Goal: Task Accomplishment & Management: Complete application form

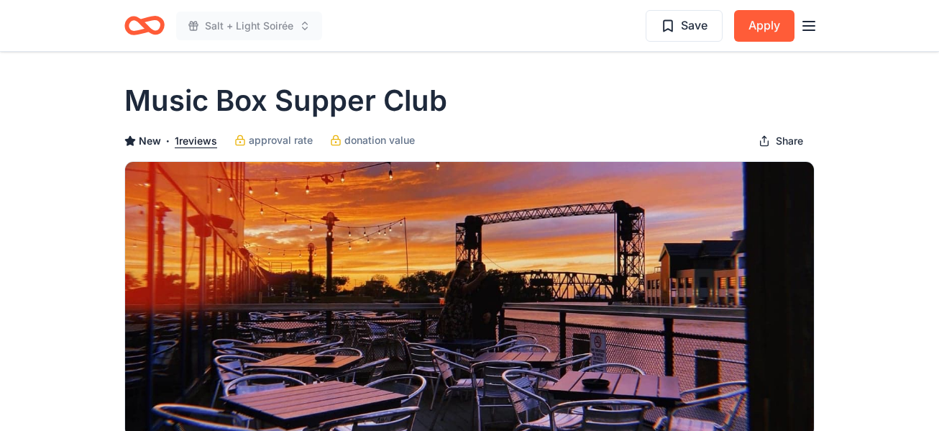
click at [141, 27] on icon "Home" at bounding box center [144, 26] width 40 height 34
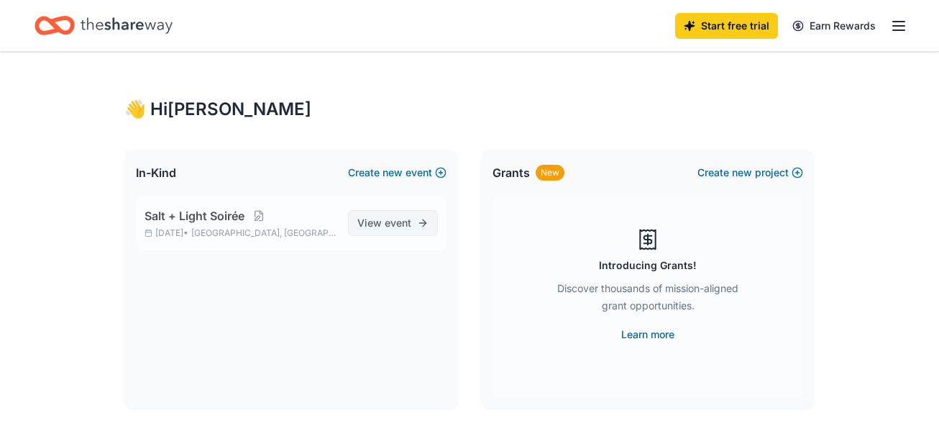
click at [383, 223] on span "View event" at bounding box center [384, 222] width 54 height 17
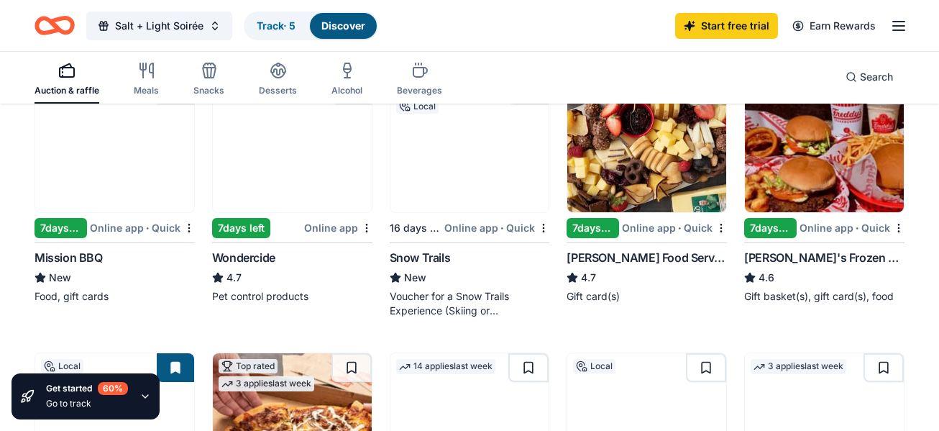
scroll to position [738, 0]
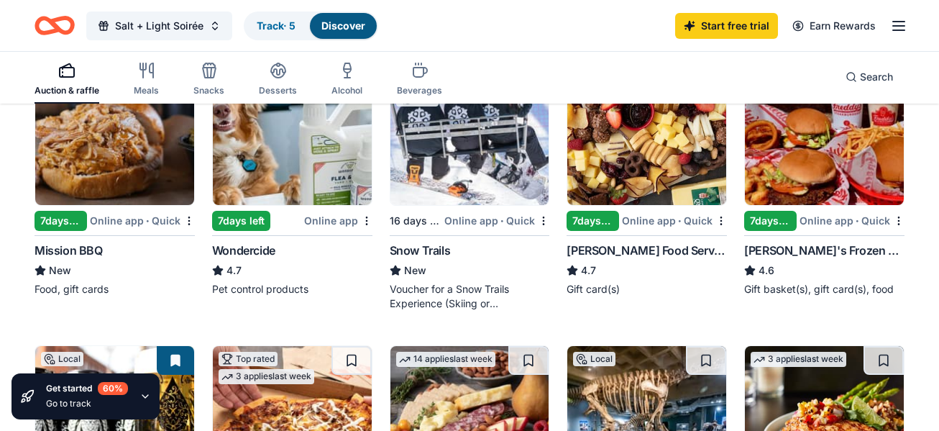
click at [766, 219] on div "7 days left" at bounding box center [770, 221] width 52 height 20
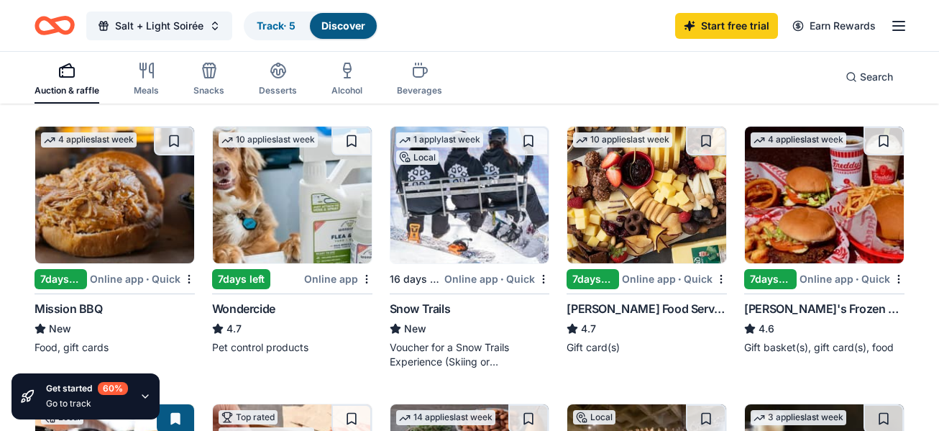
scroll to position [676, 0]
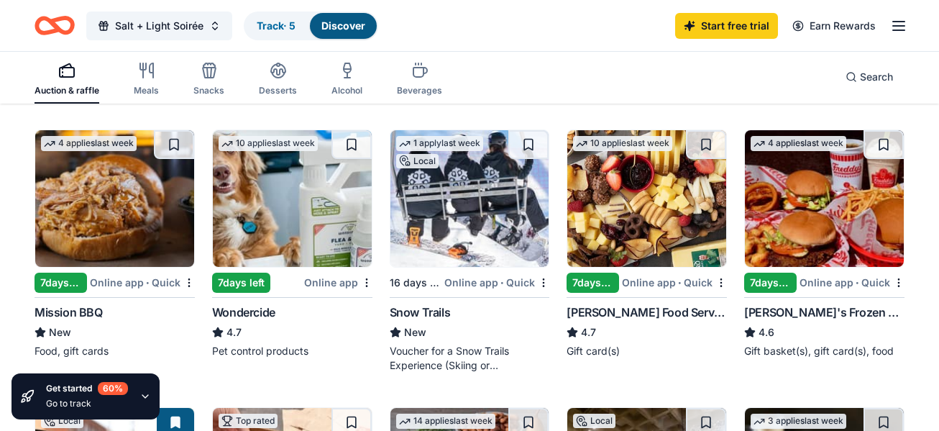
click at [480, 196] on img at bounding box center [469, 198] width 159 height 137
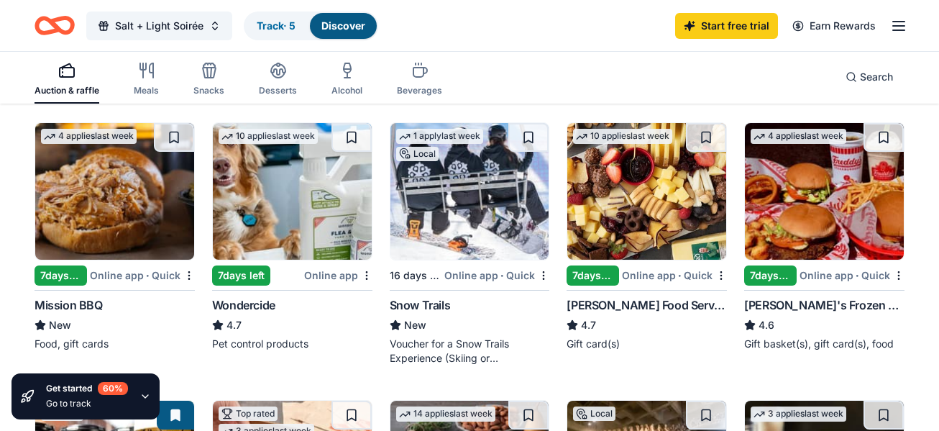
scroll to position [686, 0]
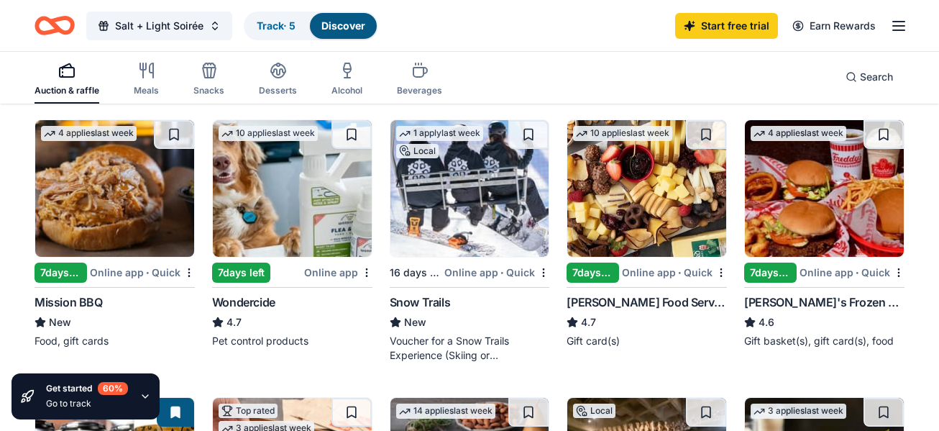
click at [129, 270] on div "Online app • Quick" at bounding box center [142, 272] width 105 height 18
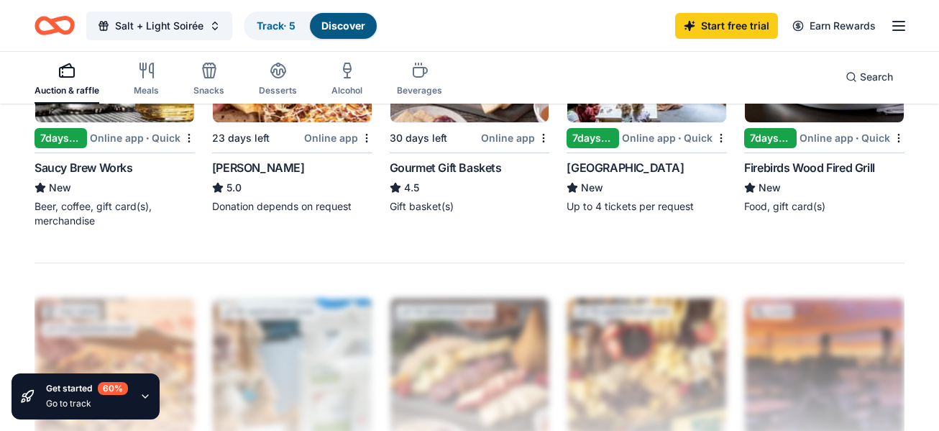
scroll to position [1102, 0]
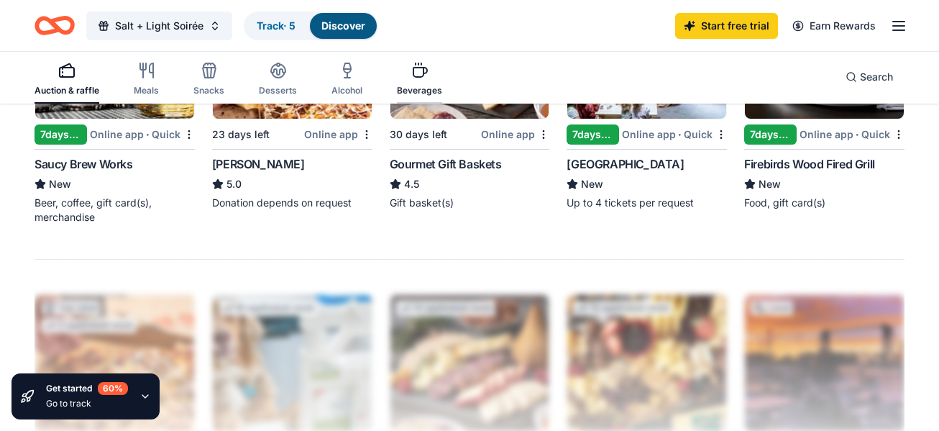
click at [414, 69] on icon "button" at bounding box center [419, 70] width 17 height 17
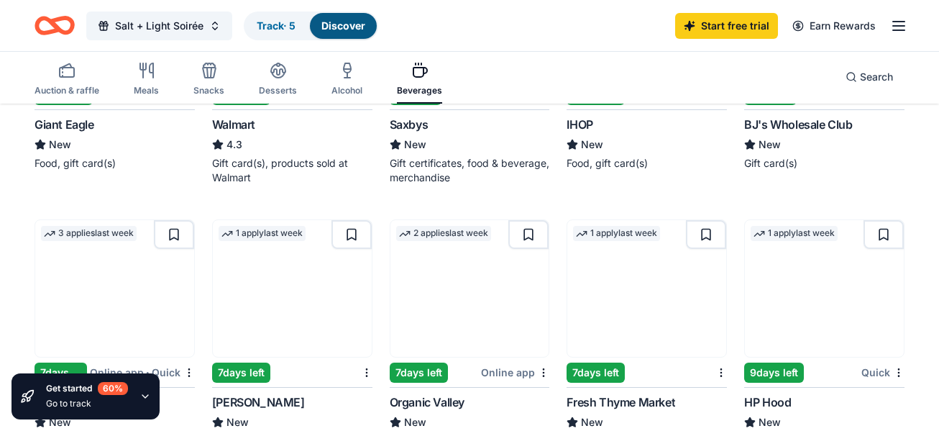
scroll to position [771, 0]
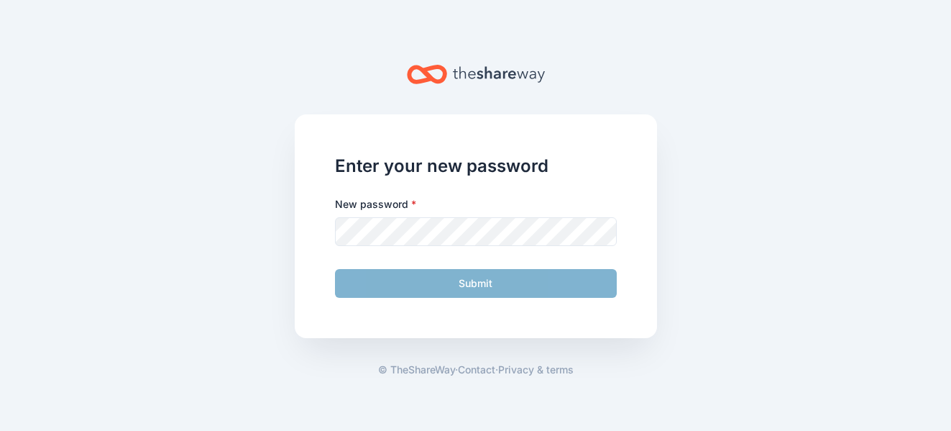
click at [365, 206] on label "New password *" at bounding box center [375, 204] width 81 height 14
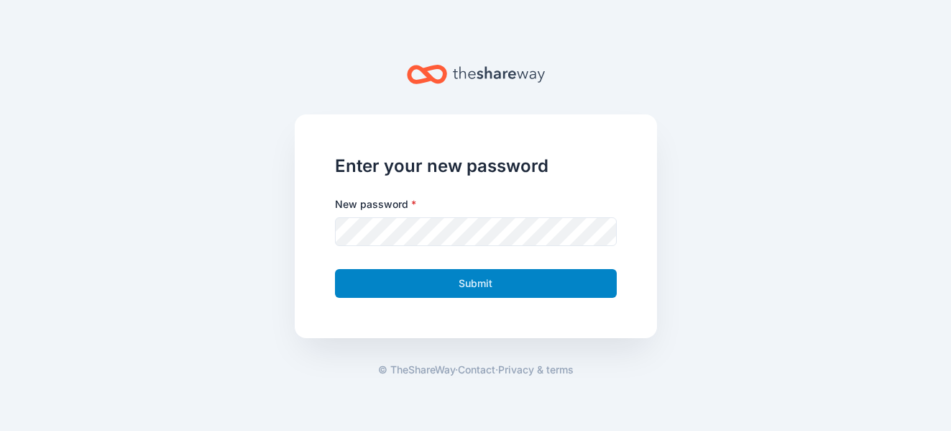
click at [434, 281] on button "Submit" at bounding box center [476, 283] width 282 height 29
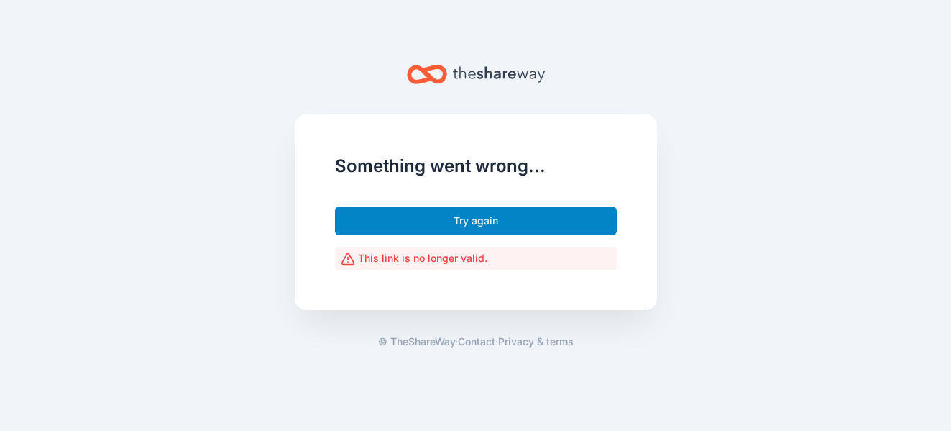
click at [453, 224] on button "Try again" at bounding box center [476, 220] width 282 height 29
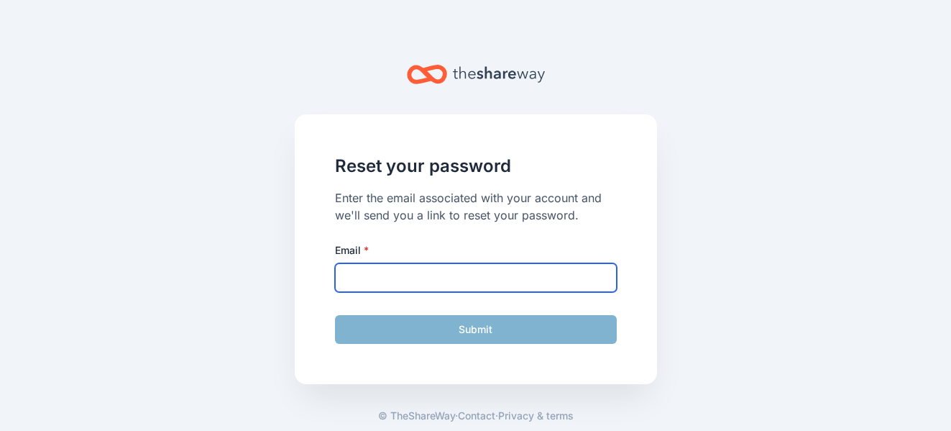
click at [350, 269] on input "Email *" at bounding box center [476, 277] width 282 height 29
type input "mwynne03@yahoo.com"
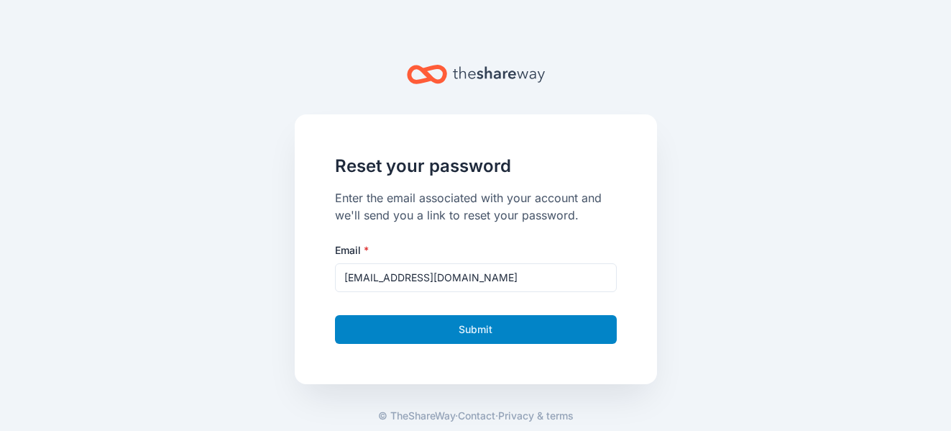
click at [434, 318] on button "Submit" at bounding box center [476, 329] width 282 height 29
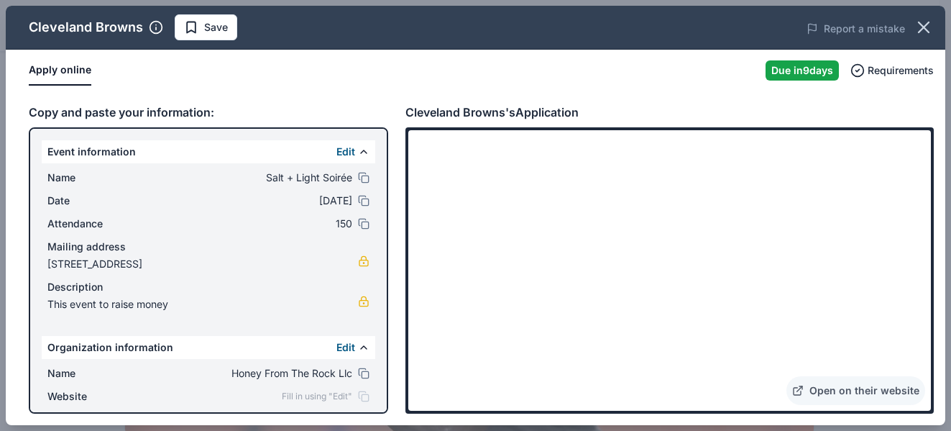
scroll to position [335, 0]
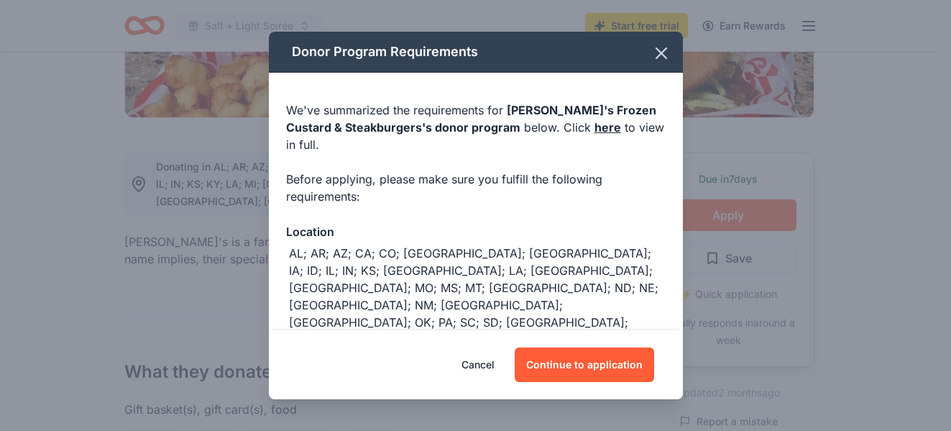
scroll to position [360, 0]
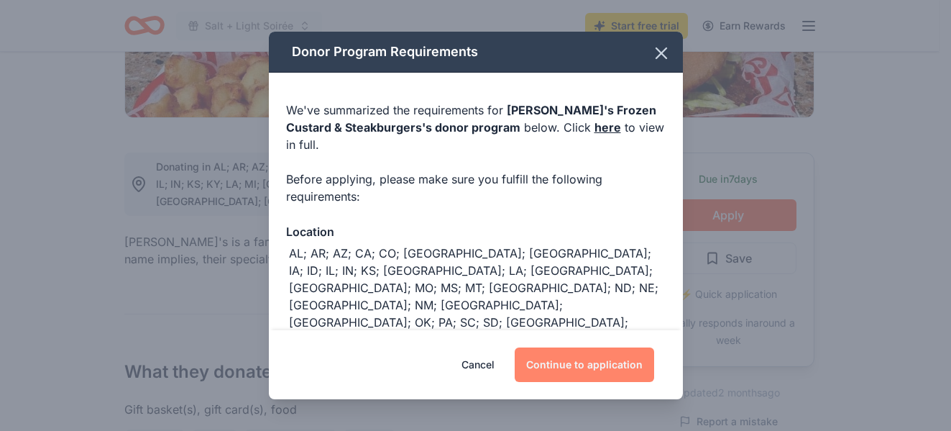
click at [592, 367] on button "Continue to application" at bounding box center [584, 364] width 139 height 35
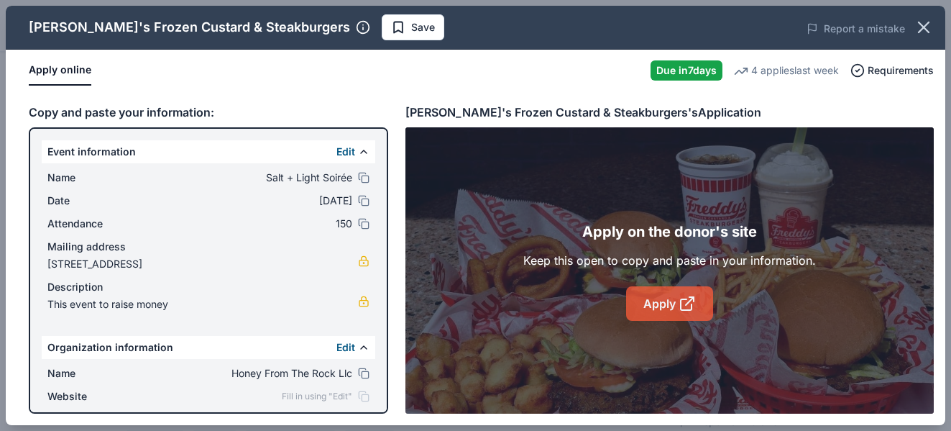
click at [664, 308] on link "Apply" at bounding box center [669, 303] width 87 height 35
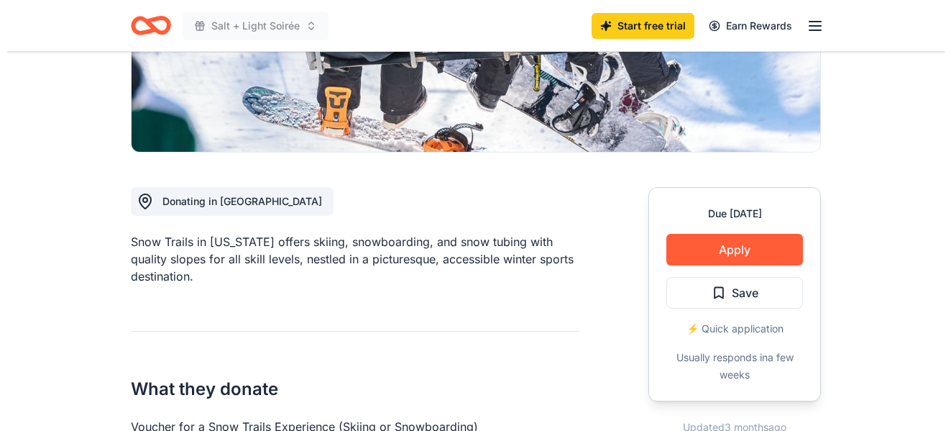
scroll to position [285, 0]
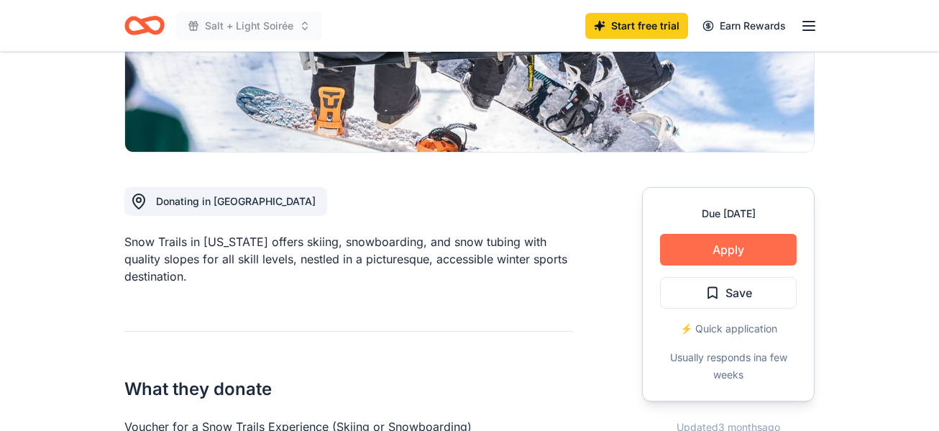
click at [748, 247] on button "Apply" at bounding box center [728, 250] width 137 height 32
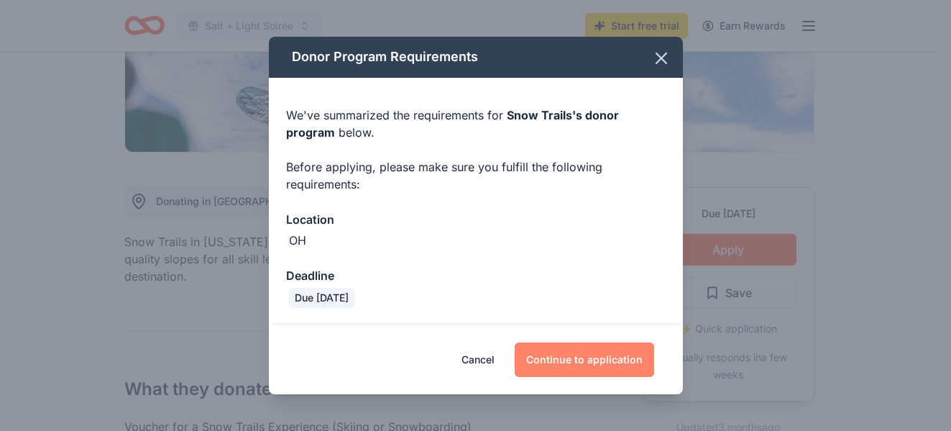
click at [614, 362] on button "Continue to application" at bounding box center [584, 359] width 139 height 35
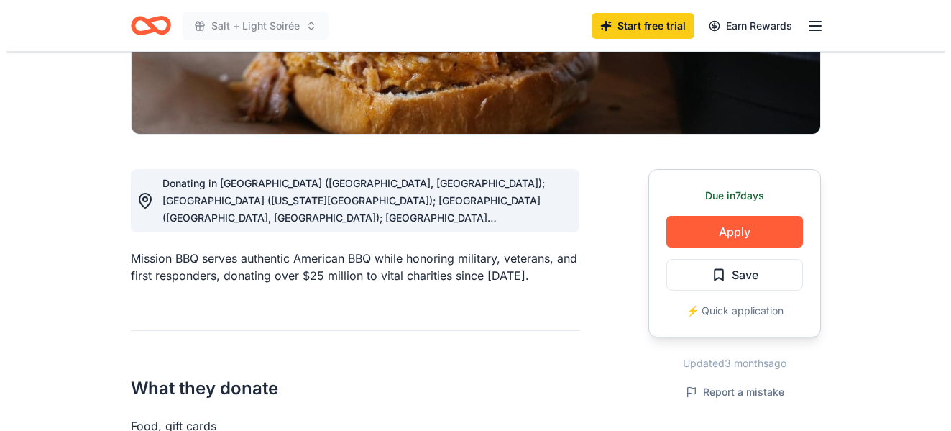
scroll to position [314, 0]
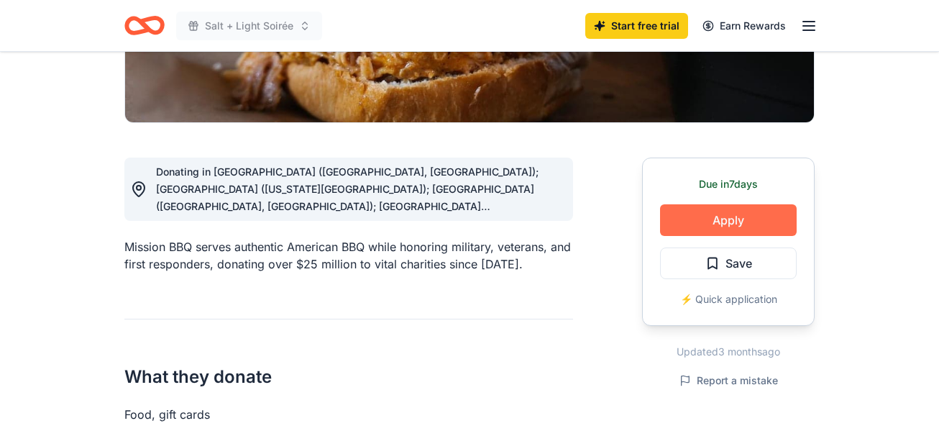
click at [735, 228] on button "Apply" at bounding box center [728, 220] width 137 height 32
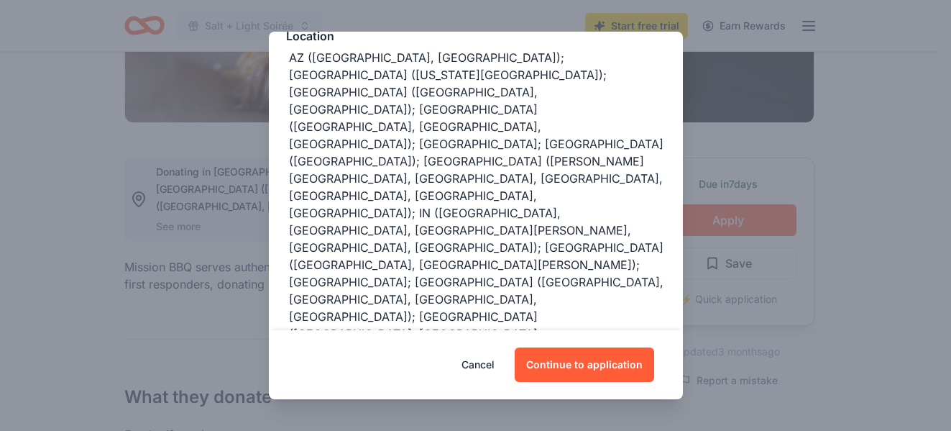
scroll to position [180, 0]
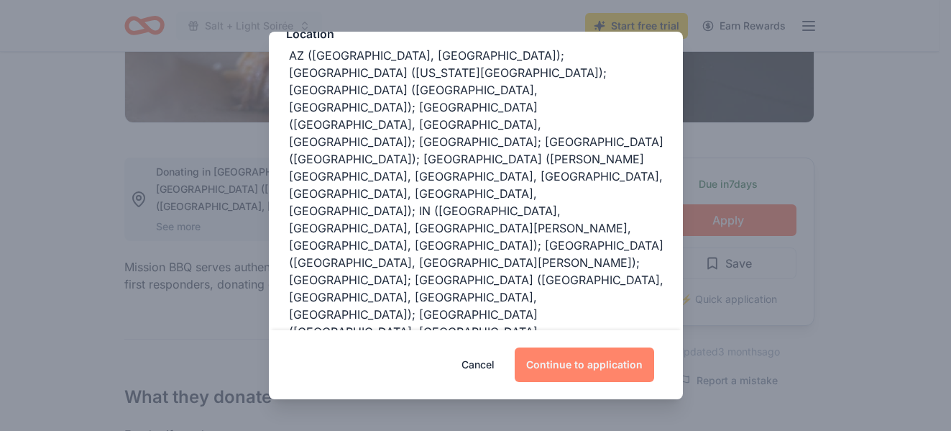
click at [609, 361] on button "Continue to application" at bounding box center [584, 364] width 139 height 35
